Goal: Task Accomplishment & Management: Manage account settings

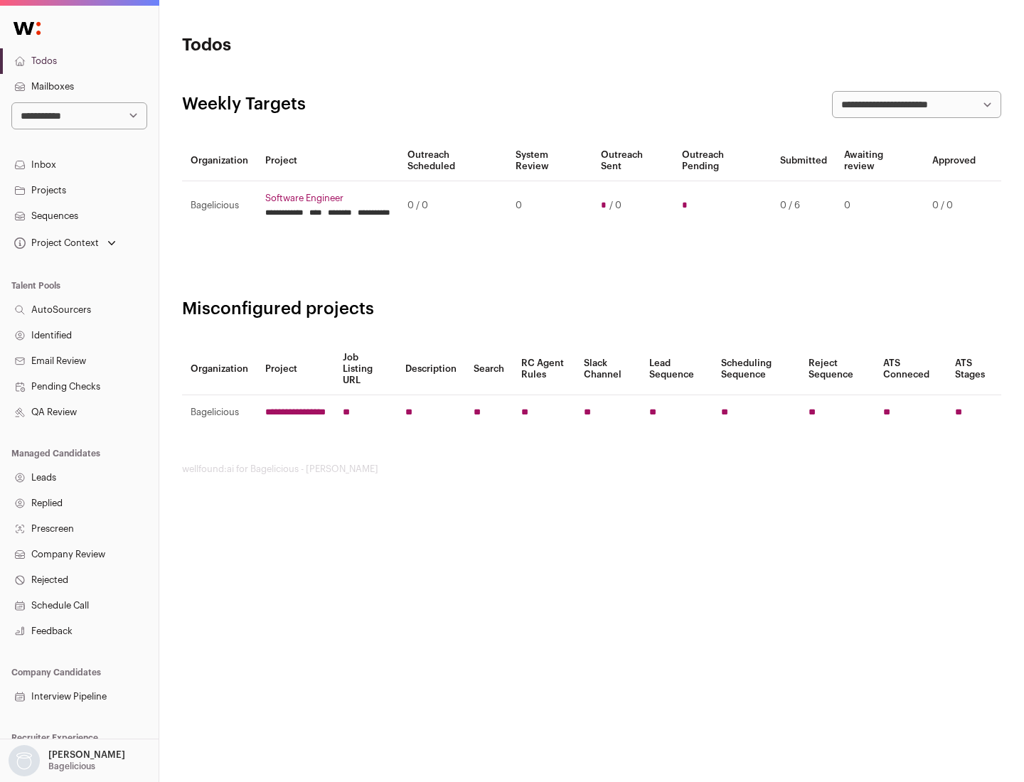
click at [79, 190] on link "Projects" at bounding box center [79, 191] width 159 height 26
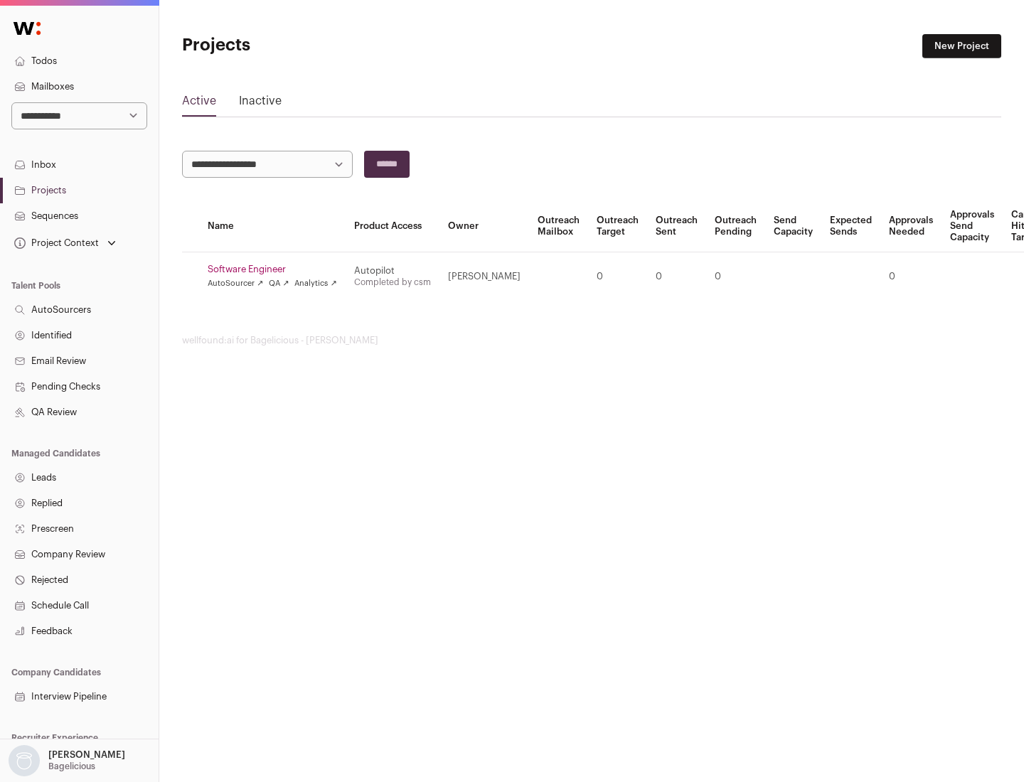
click at [276, 269] on link "Software Engineer" at bounding box center [272, 269] width 129 height 11
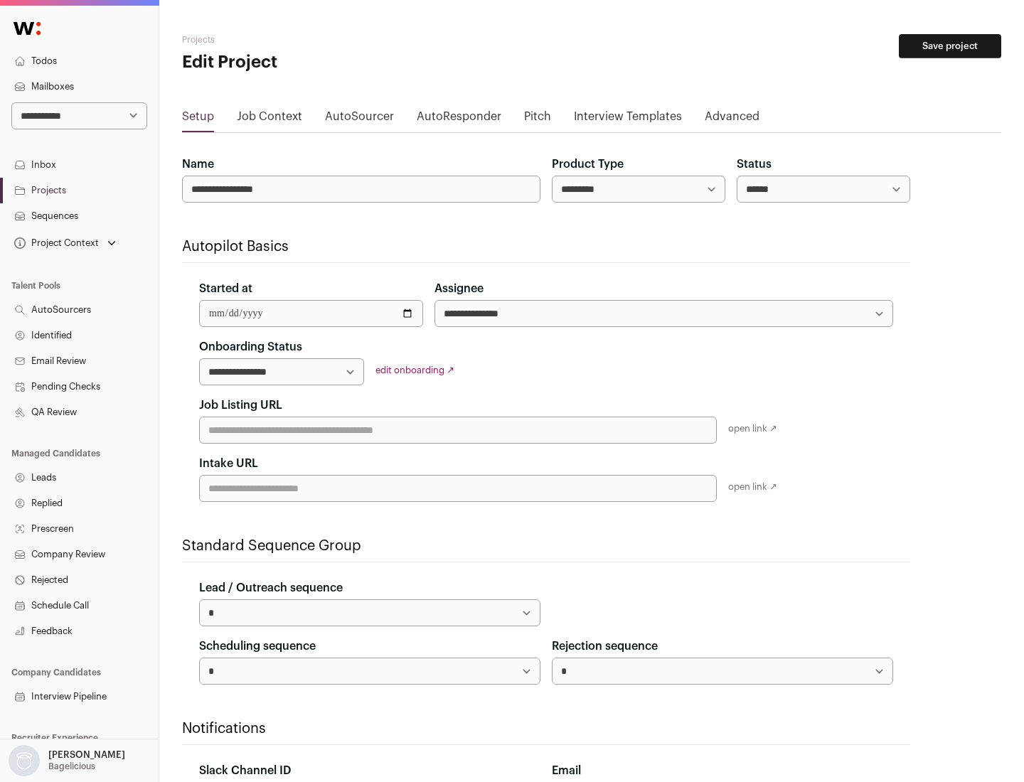
click at [950, 46] on button "Save project" at bounding box center [949, 46] width 102 height 24
